Goal: Task Accomplishment & Management: Manage account settings

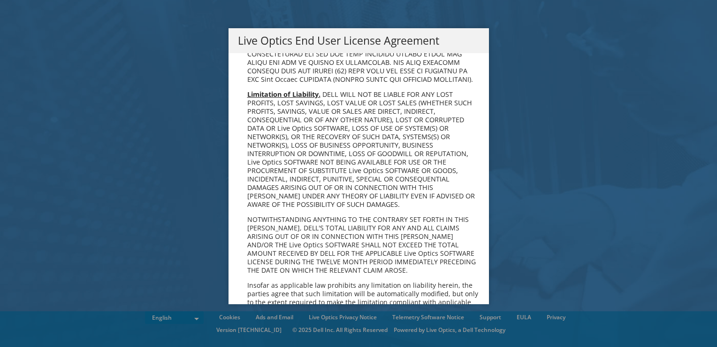
scroll to position [3551, 0]
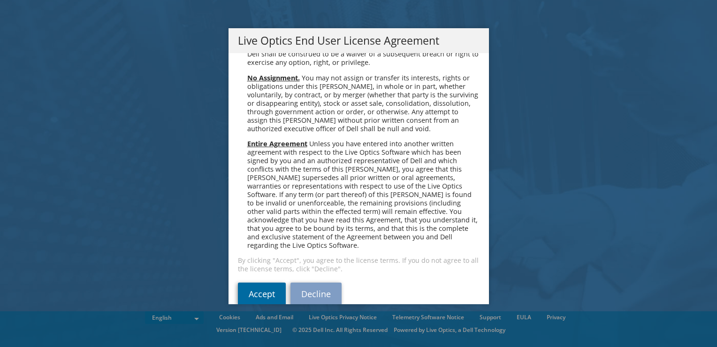
click at [270, 282] on link "Accept" at bounding box center [262, 293] width 48 height 23
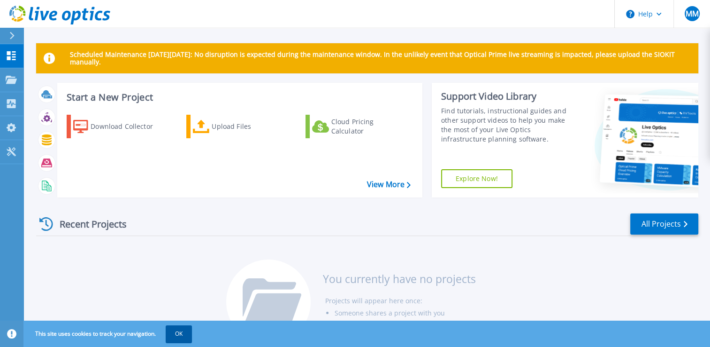
click at [175, 339] on button "OK" at bounding box center [179, 333] width 26 height 17
